Goal: Task Accomplishment & Management: Use online tool/utility

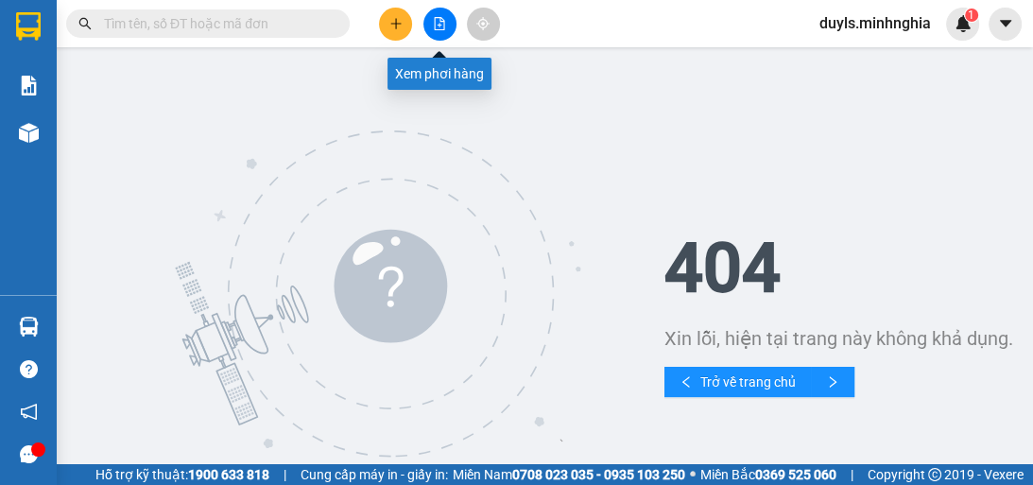
click at [437, 22] on icon "file-add" at bounding box center [439, 23] width 13 height 13
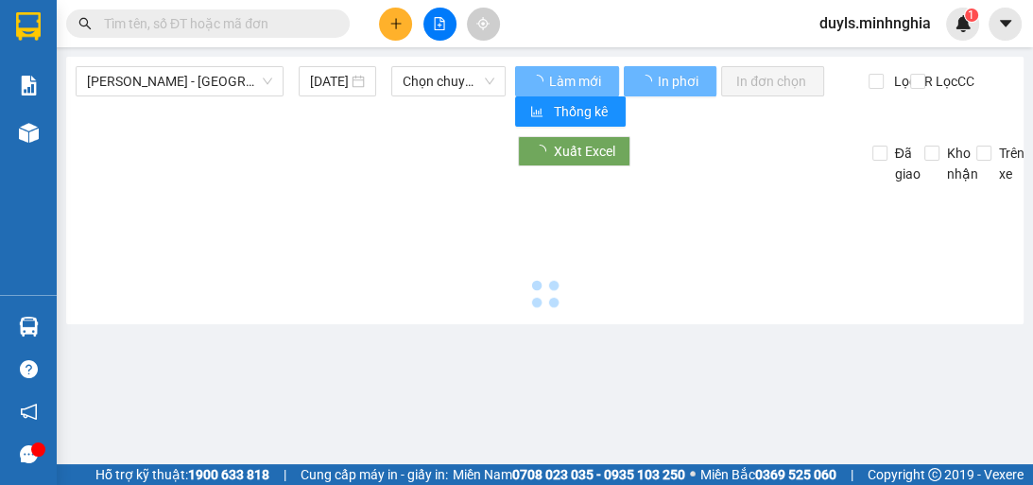
type input "[DATE]"
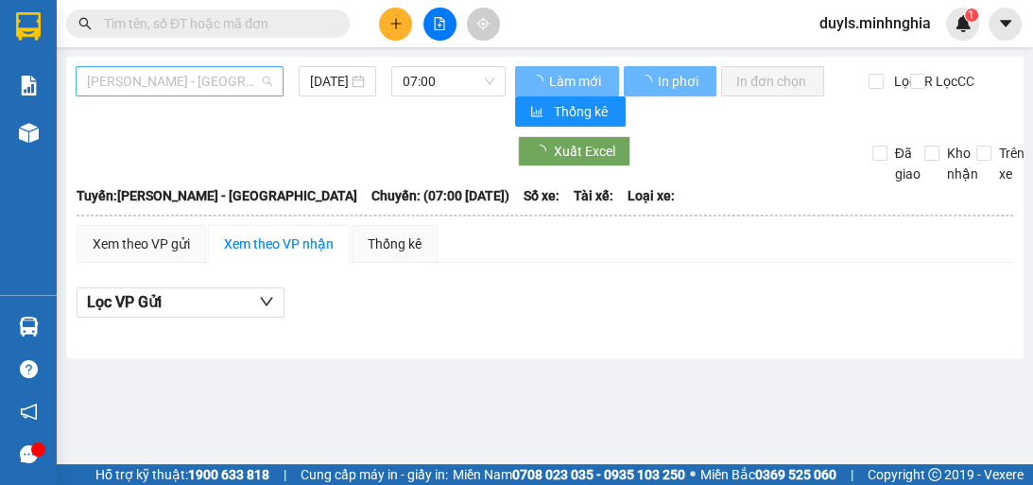
click at [206, 86] on span "[PERSON_NAME] - [GEOGRAPHIC_DATA]" at bounding box center [179, 81] width 185 height 28
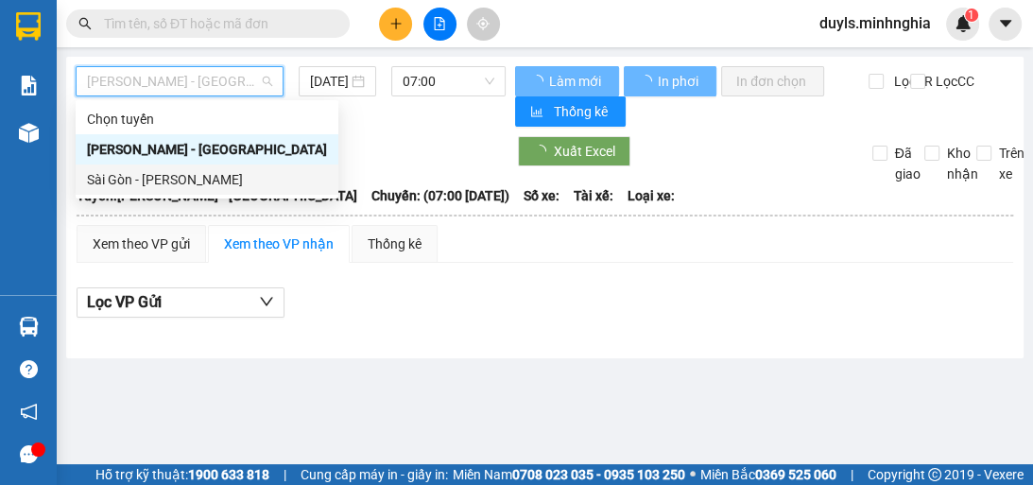
click at [231, 180] on div "Sài Gòn - [PERSON_NAME]" at bounding box center [207, 179] width 240 height 21
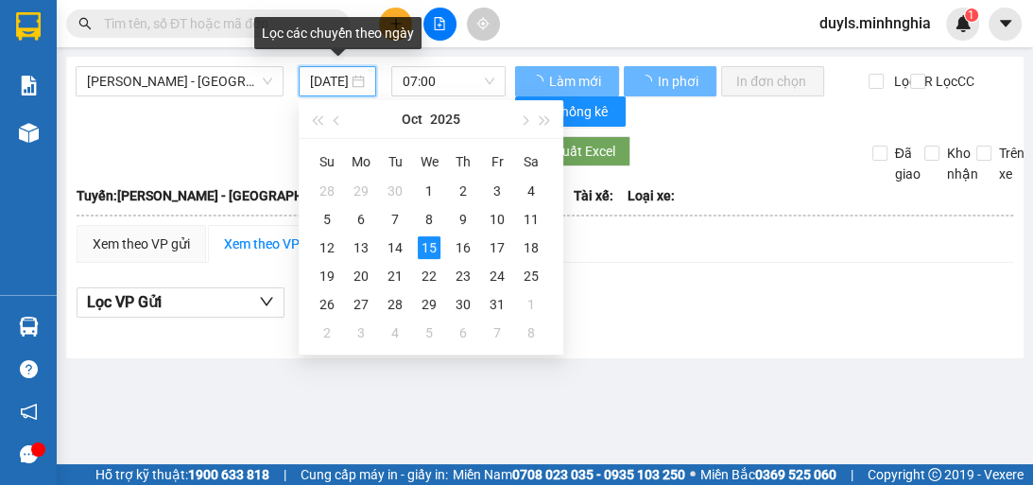
click at [337, 82] on input "[DATE]" at bounding box center [329, 81] width 38 height 21
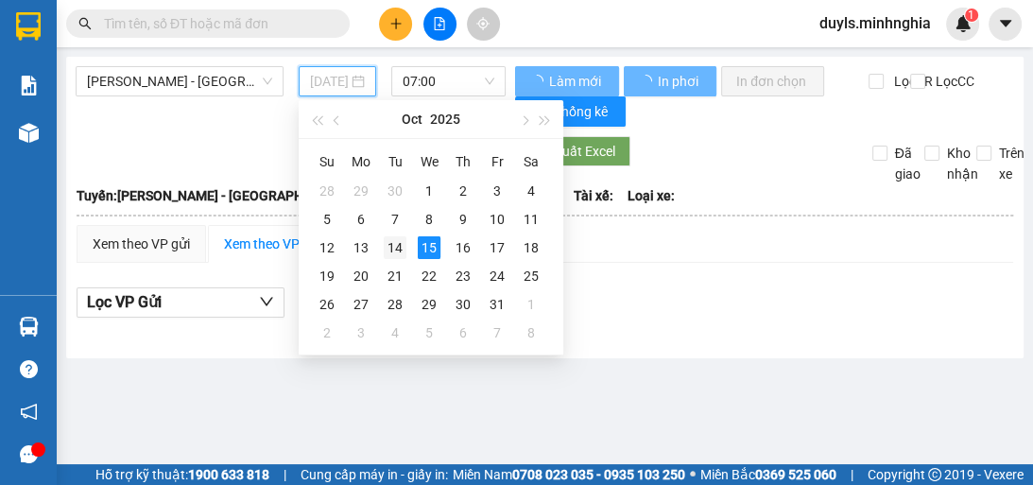
click at [394, 244] on div "14" at bounding box center [395, 247] width 23 height 23
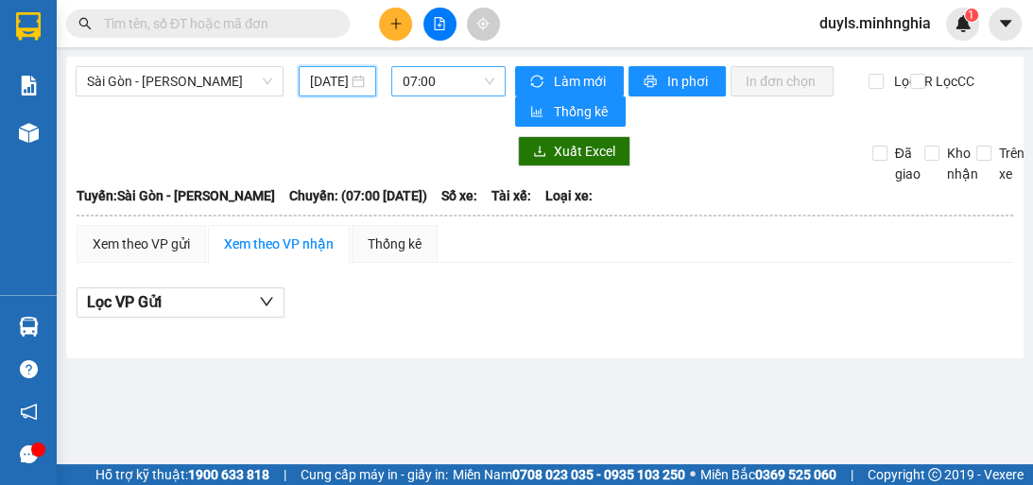
click at [433, 75] on span "07:00" at bounding box center [449, 81] width 92 height 28
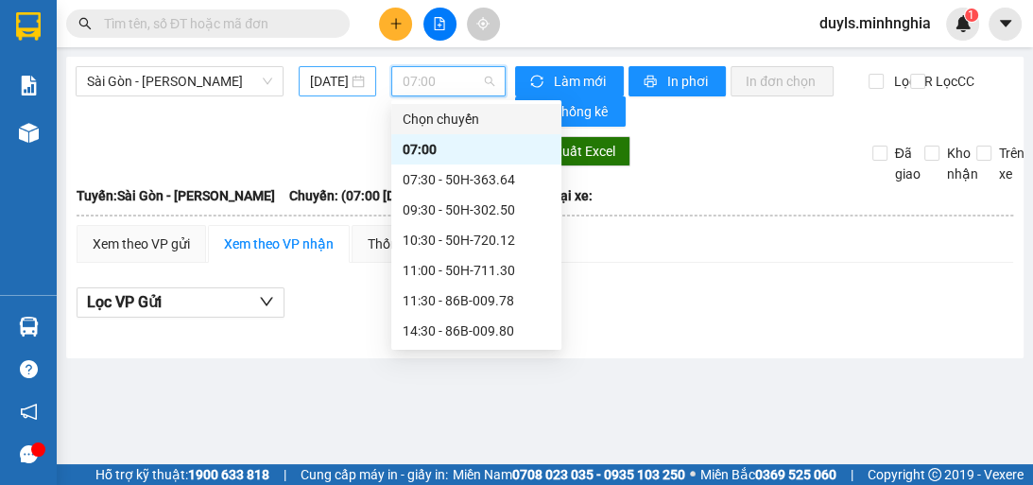
click at [329, 82] on input "[DATE]" at bounding box center [329, 81] width 38 height 21
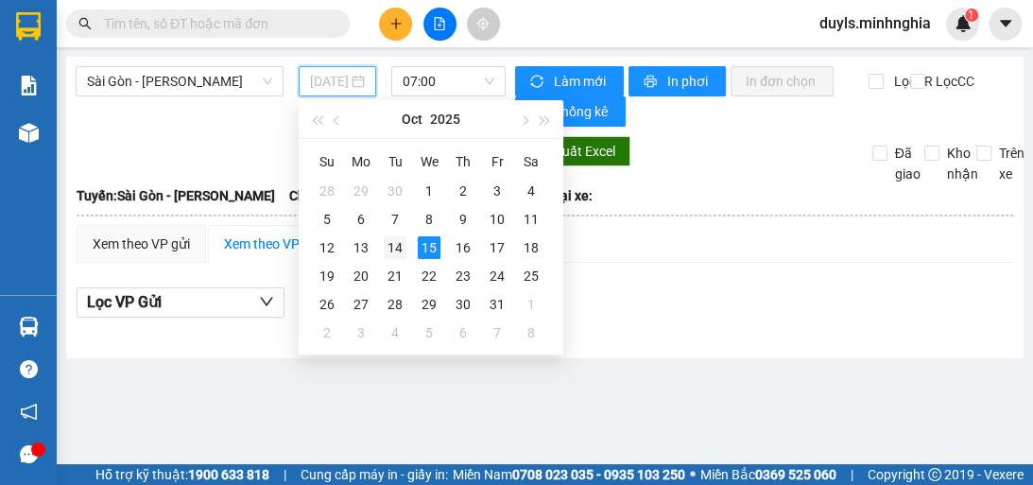
click at [397, 242] on div "14" at bounding box center [395, 247] width 23 height 23
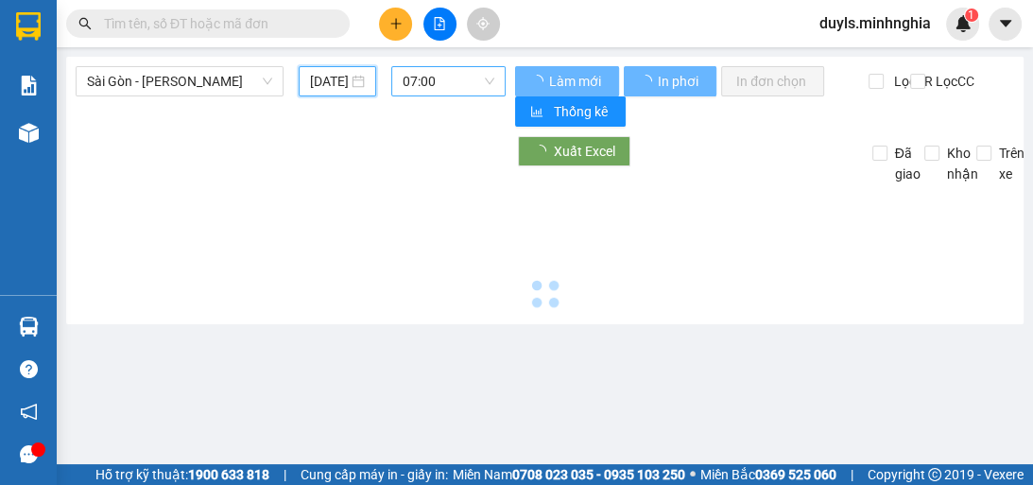
type input "[DATE]"
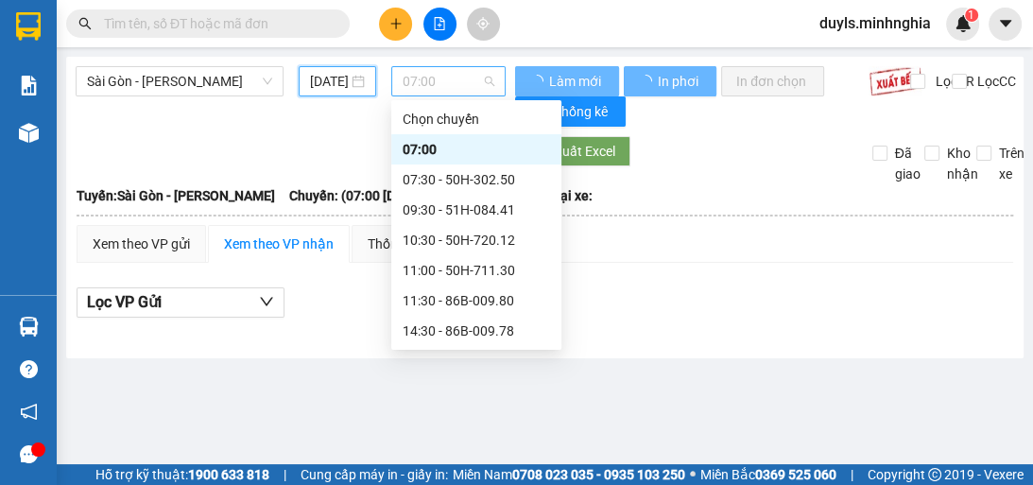
click at [455, 85] on span "07:00" at bounding box center [449, 81] width 92 height 28
click at [495, 181] on div "07:30 - 50H-302.50" at bounding box center [476, 179] width 147 height 21
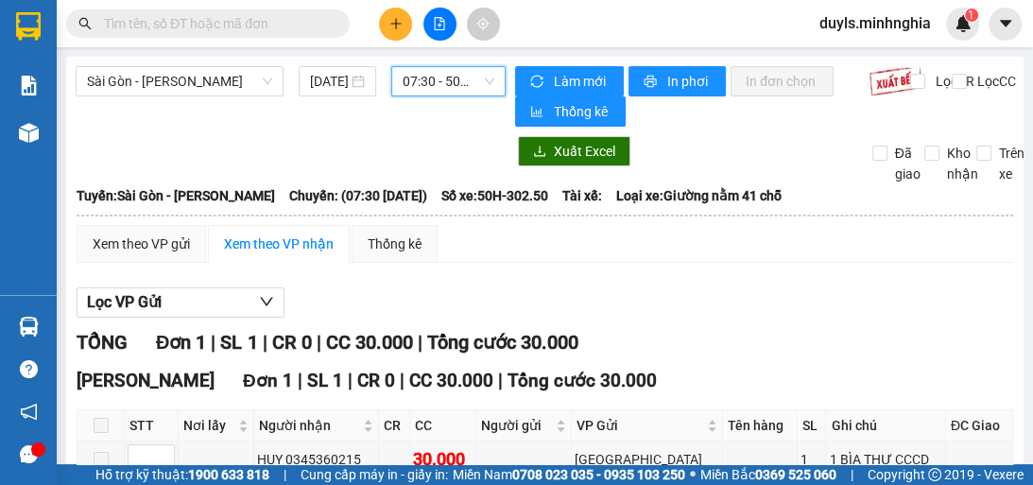
click at [481, 90] on span "07:30 - 50H-302.50" at bounding box center [449, 81] width 92 height 28
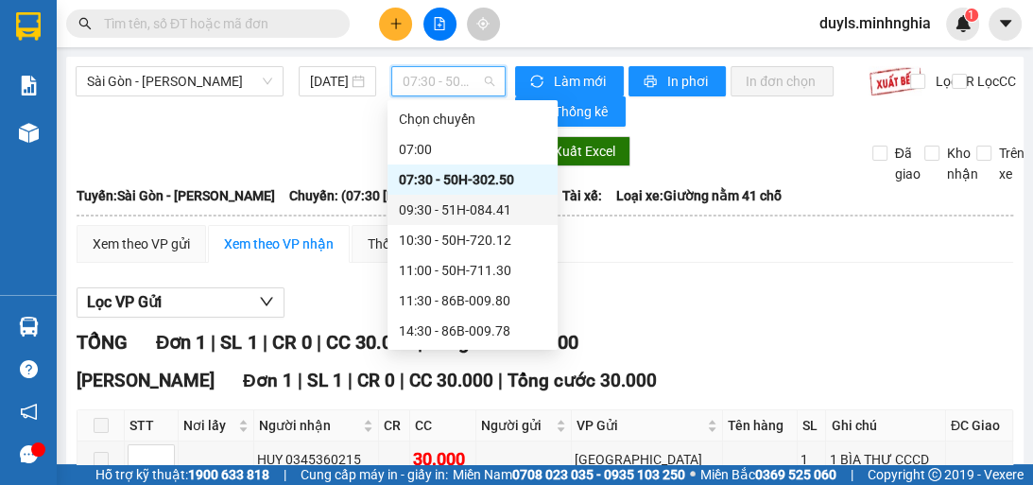
click at [475, 209] on div "09:30 - 51H-084.41" at bounding box center [472, 209] width 147 height 21
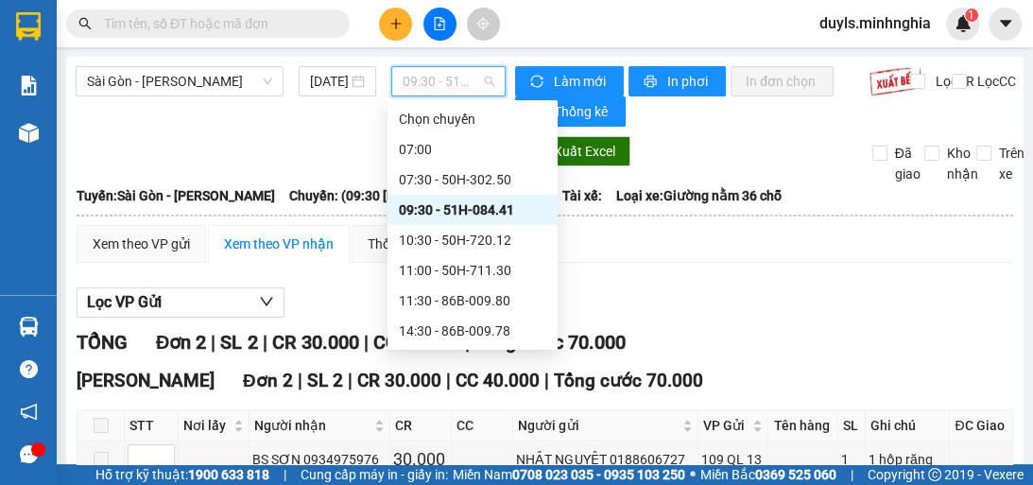
click at [464, 91] on span "09:30 - 51H-084.41" at bounding box center [449, 81] width 92 height 28
click at [518, 246] on div "10:30 - 50H-720.12" at bounding box center [472, 240] width 147 height 21
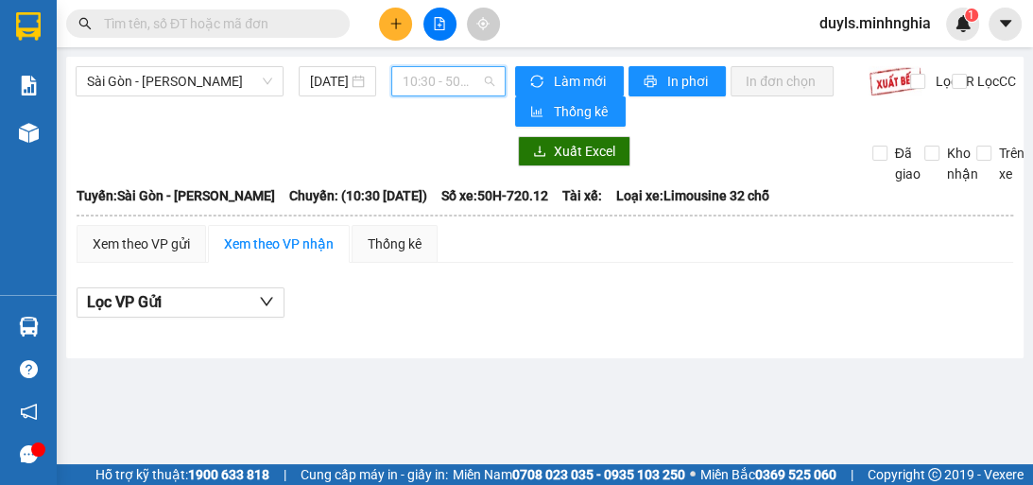
click at [488, 90] on span "10:30 - 50H-720.12" at bounding box center [449, 81] width 92 height 28
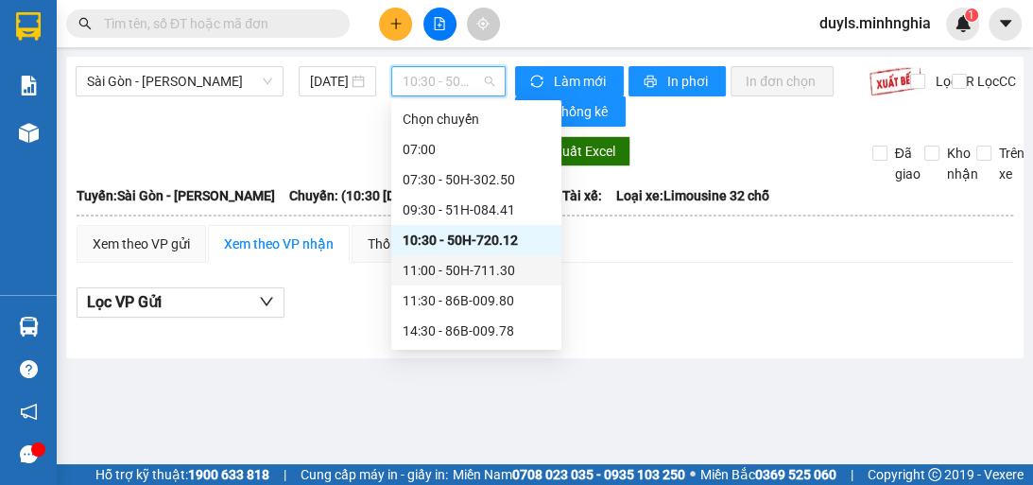
click at [491, 275] on div "11:00 - 50H-711.30" at bounding box center [476, 270] width 147 height 21
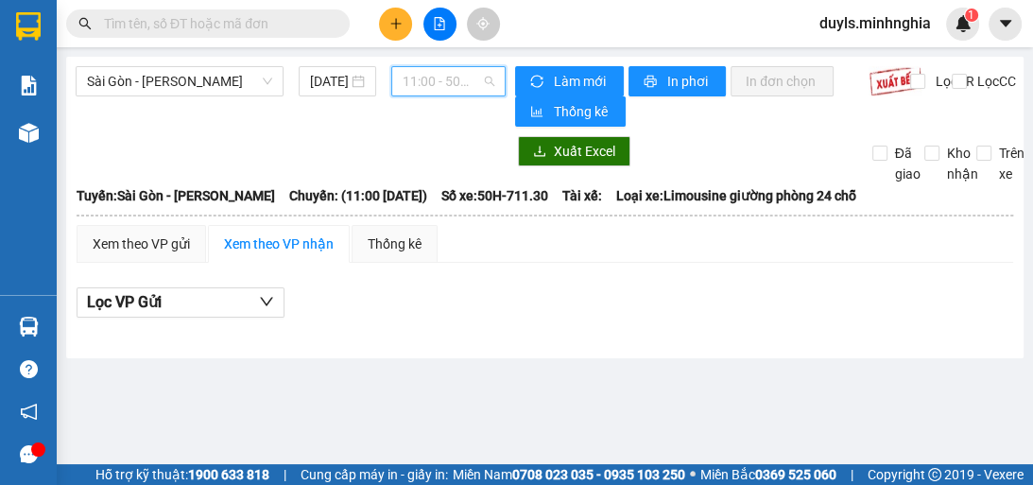
click at [465, 84] on span "11:00 - 50H-711.30" at bounding box center [449, 81] width 92 height 28
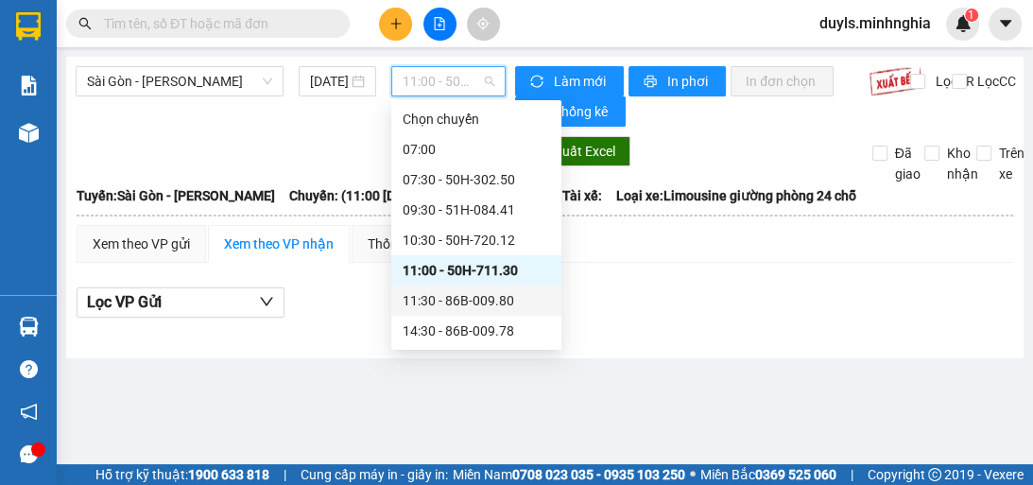
click at [507, 304] on div "11:30 - 86B-009.80" at bounding box center [476, 300] width 147 height 21
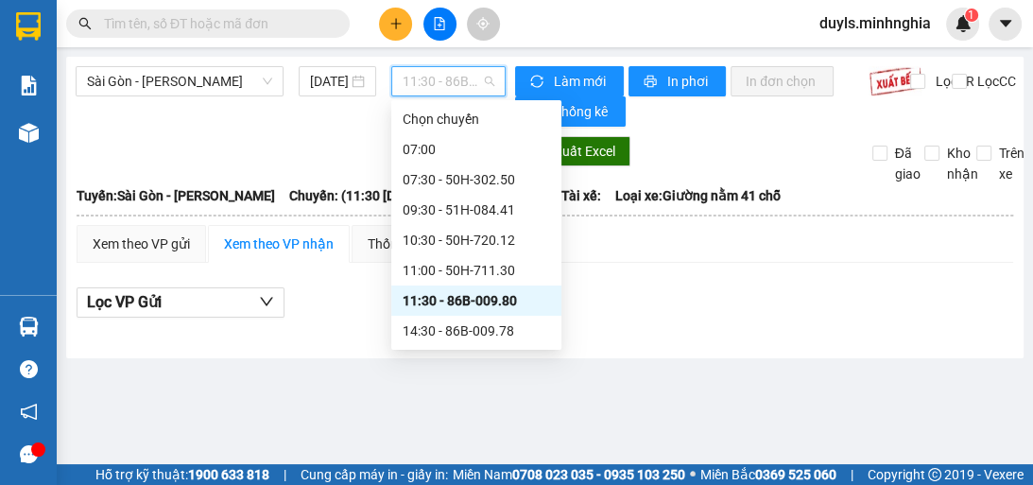
click at [441, 81] on span "11:30 - 86B-009.80" at bounding box center [449, 81] width 92 height 28
click at [492, 340] on div "14:30 - 86B-009.78" at bounding box center [476, 330] width 147 height 21
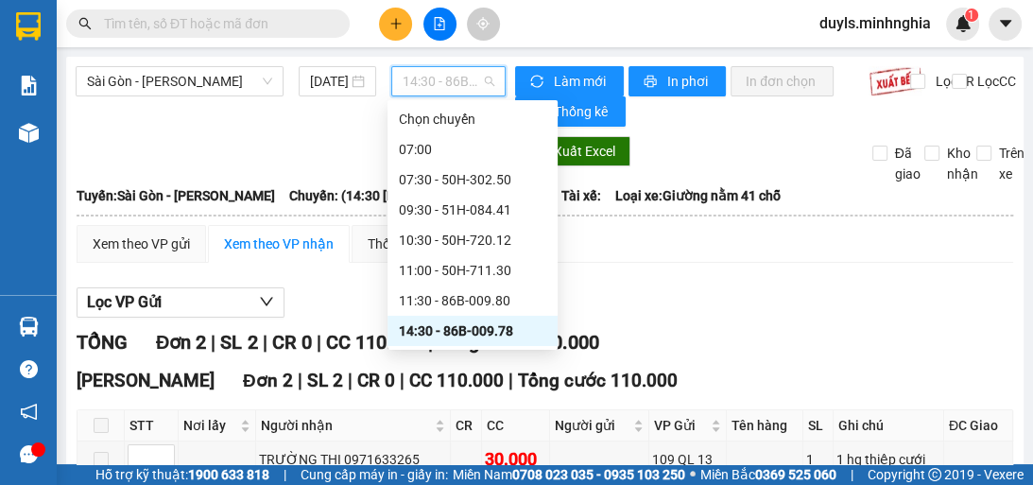
click at [422, 92] on span "14:30 - 86B-009.78" at bounding box center [449, 81] width 92 height 28
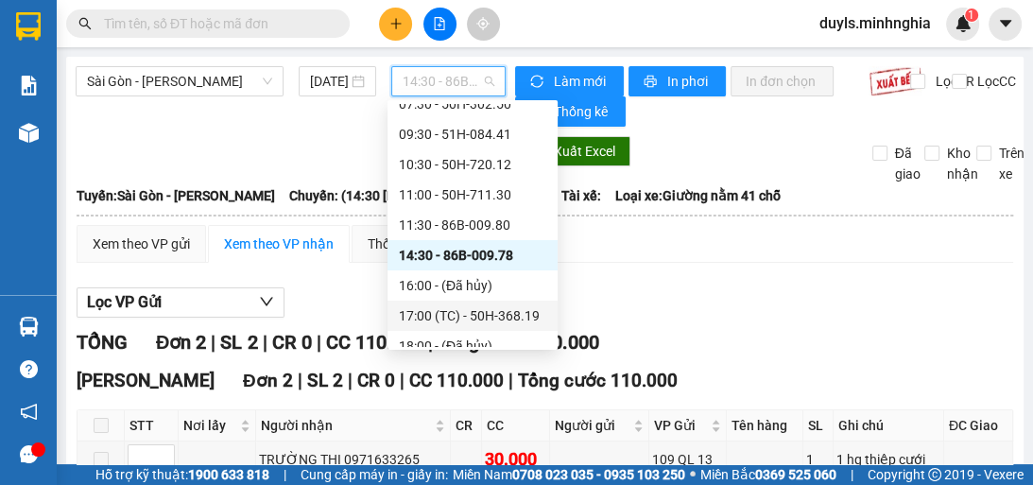
click at [511, 314] on div "17:00 (TC) - 50H-368.19" at bounding box center [472, 315] width 147 height 21
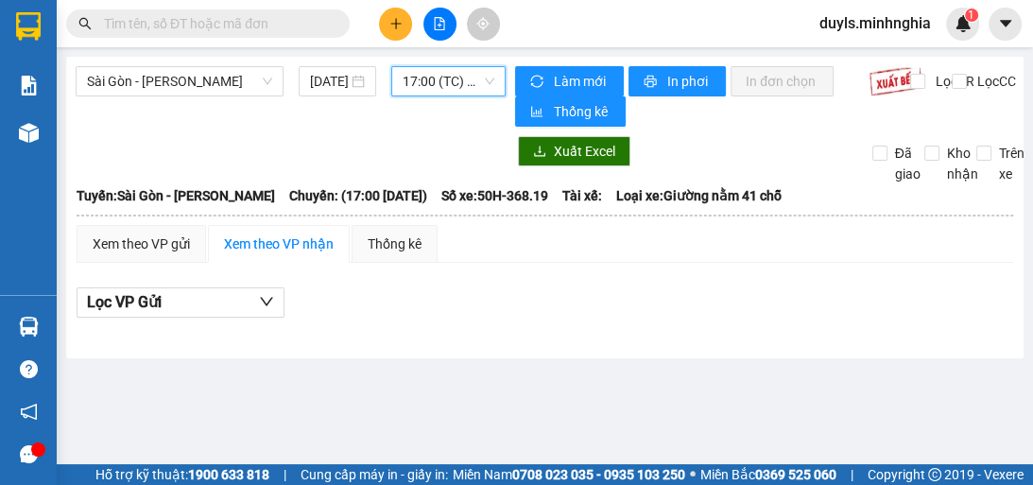
click at [474, 87] on span "17:00 (TC) - 50H-368.19" at bounding box center [449, 81] width 92 height 28
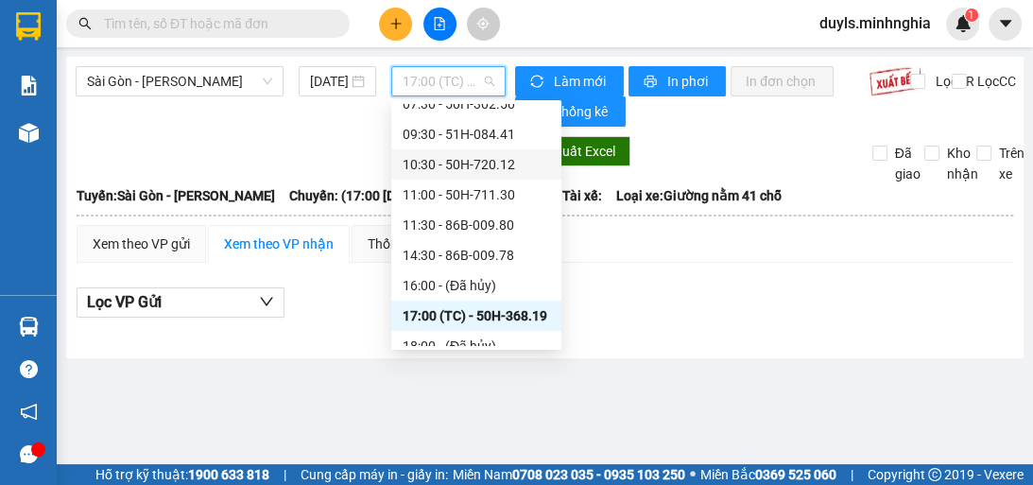
scroll to position [182, 0]
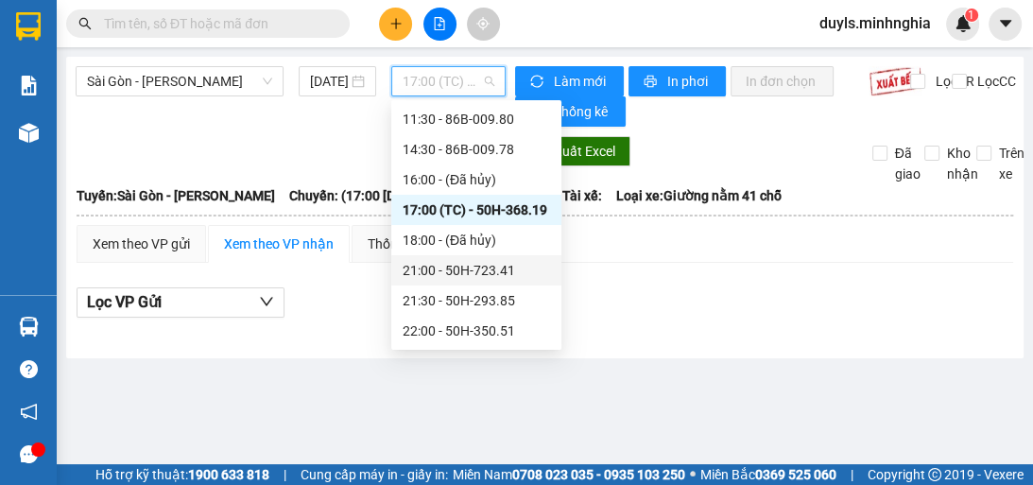
click at [509, 269] on div "21:00 - 50H-723.41" at bounding box center [476, 270] width 147 height 21
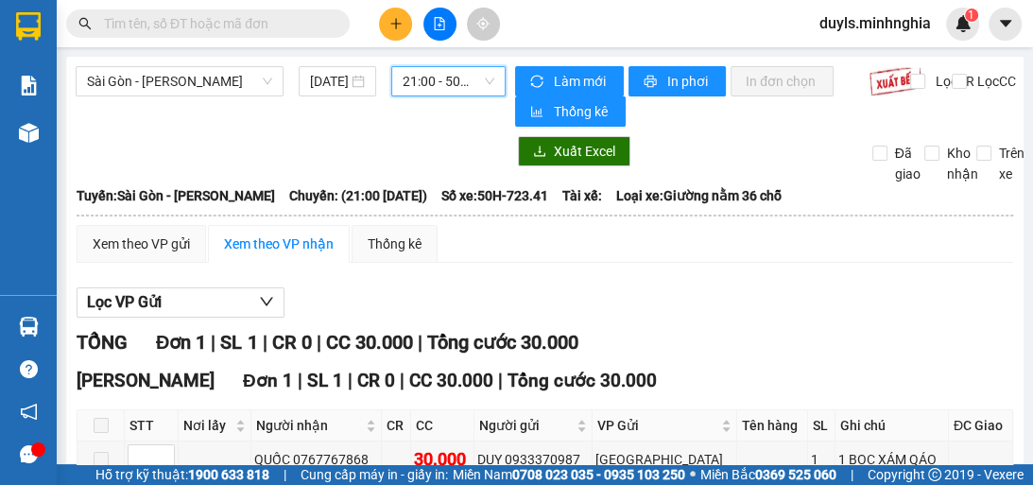
click at [469, 90] on span "21:00 - 50H-723.41" at bounding box center [449, 81] width 92 height 28
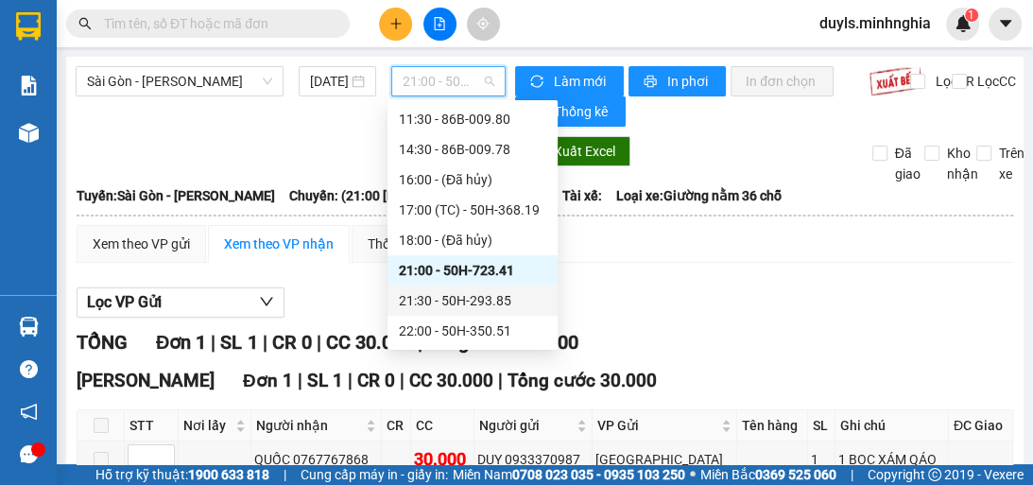
click at [492, 301] on div "21:30 - 50H-293.85" at bounding box center [472, 300] width 147 height 21
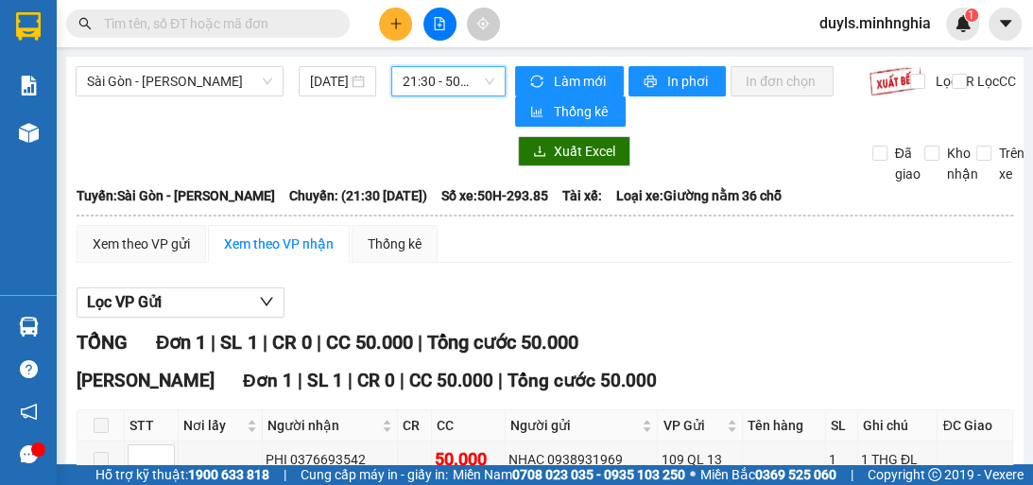
click at [476, 86] on span "21:30 - 50H-293.85" at bounding box center [449, 81] width 92 height 28
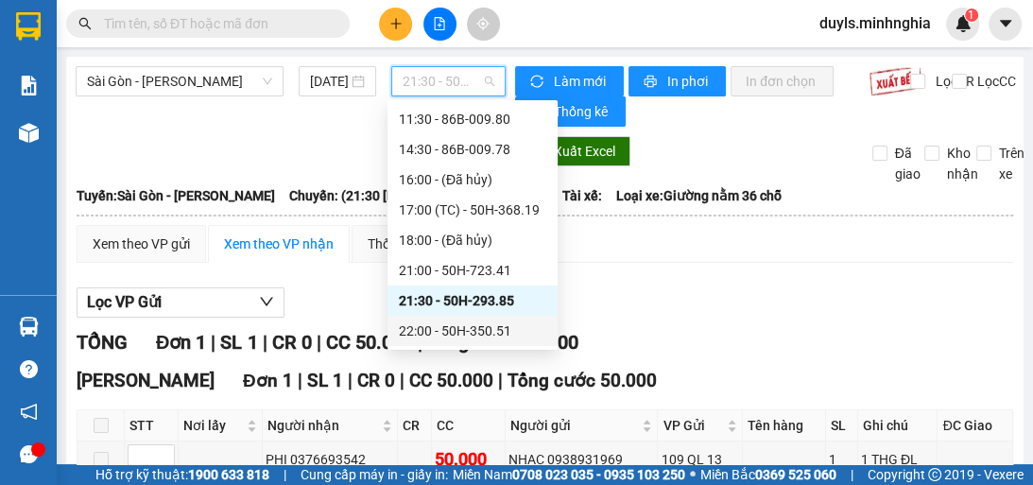
click at [507, 337] on div "22:00 - 50H-350.51" at bounding box center [472, 330] width 147 height 21
